Goal: Information Seeking & Learning: Learn about a topic

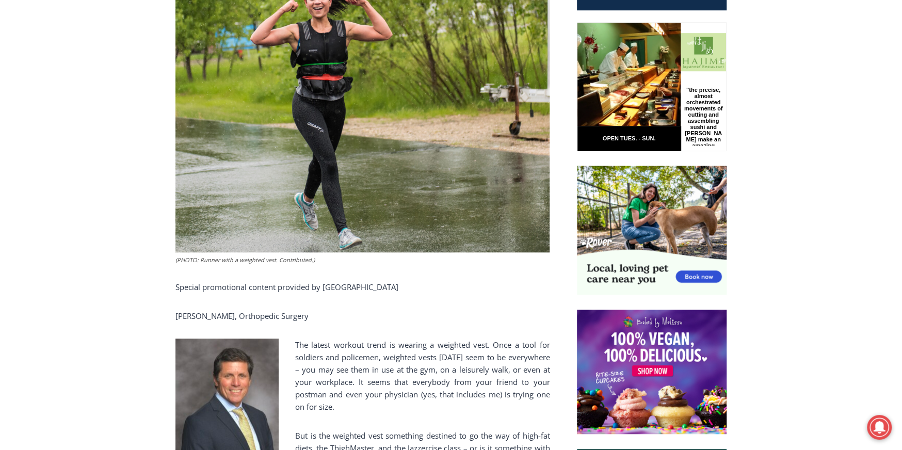
scroll to position [516, 0]
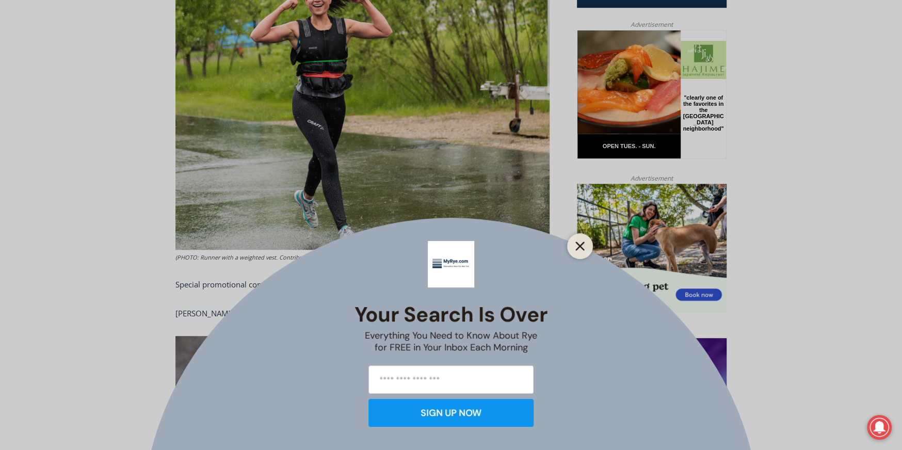
click at [579, 244] on icon "Close" at bounding box center [579, 246] width 9 height 9
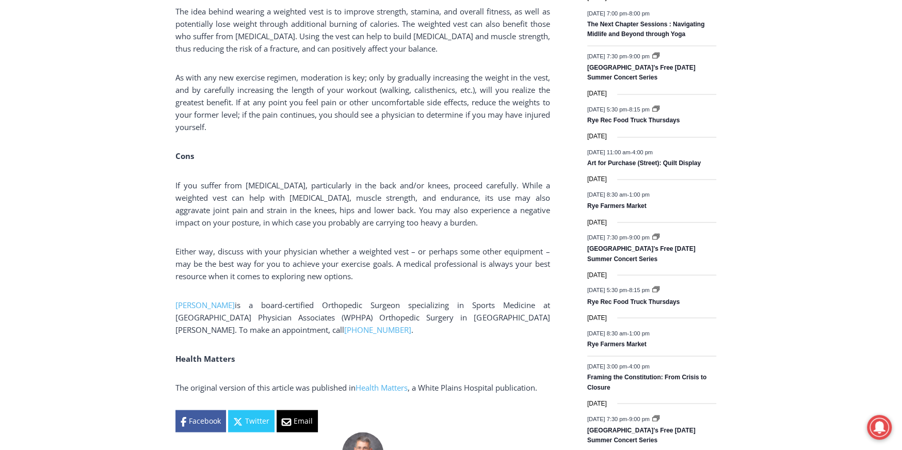
scroll to position [1393, 0]
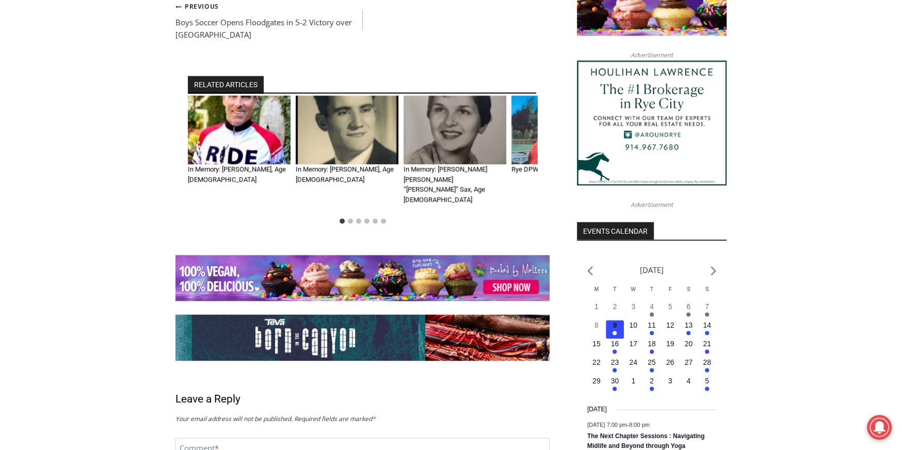
scroll to position [1135, 0]
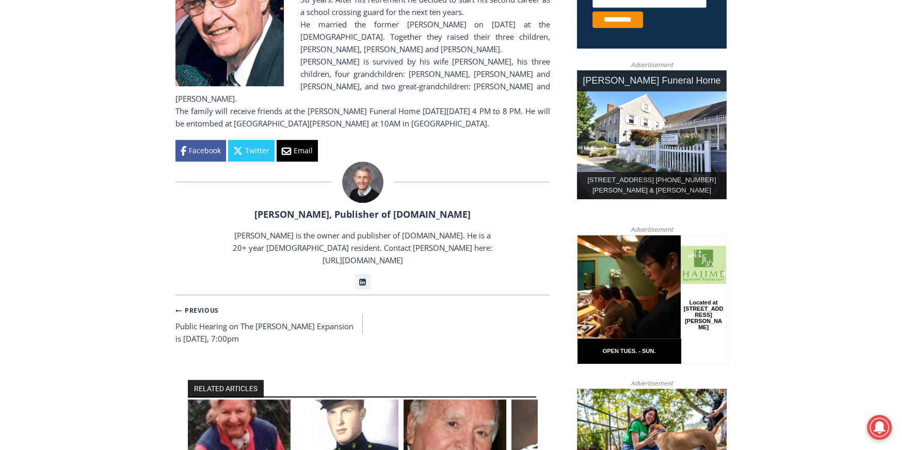
scroll to position [568, 0]
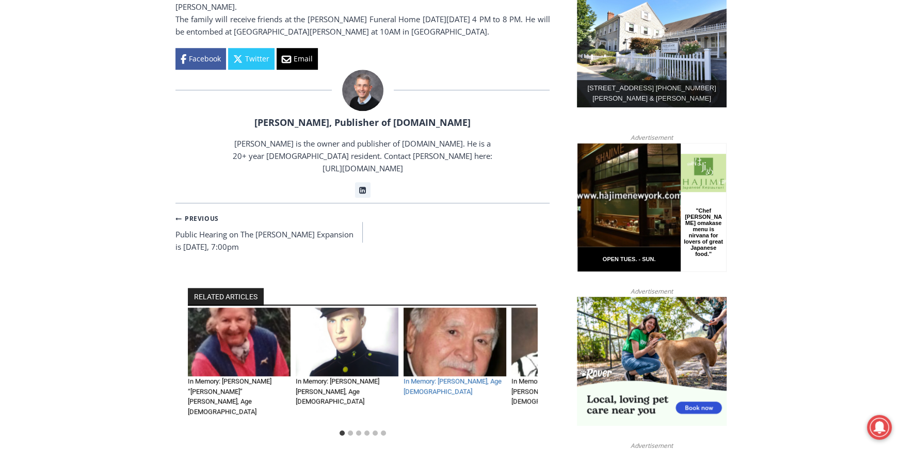
click at [453, 377] on link "In Memory: [PERSON_NAME], Age [DEMOGRAPHIC_DATA]" at bounding box center [453, 386] width 98 height 18
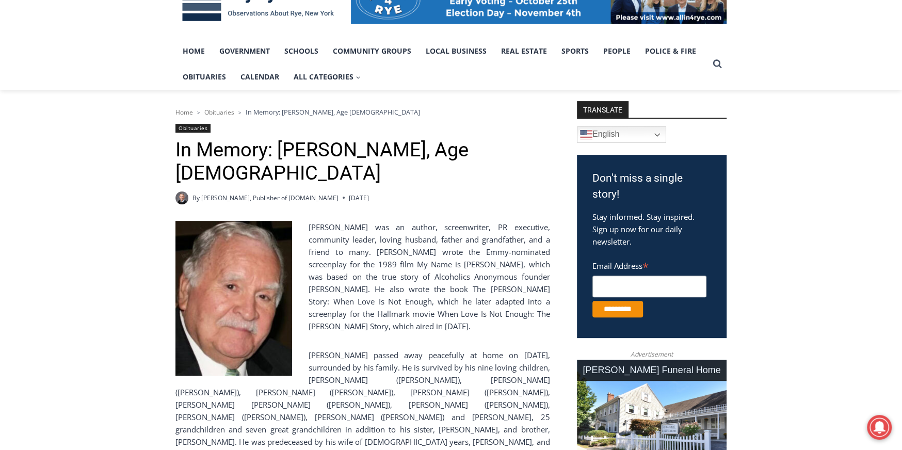
scroll to position [310, 0]
